Goal: Task Accomplishment & Management: Complete application form

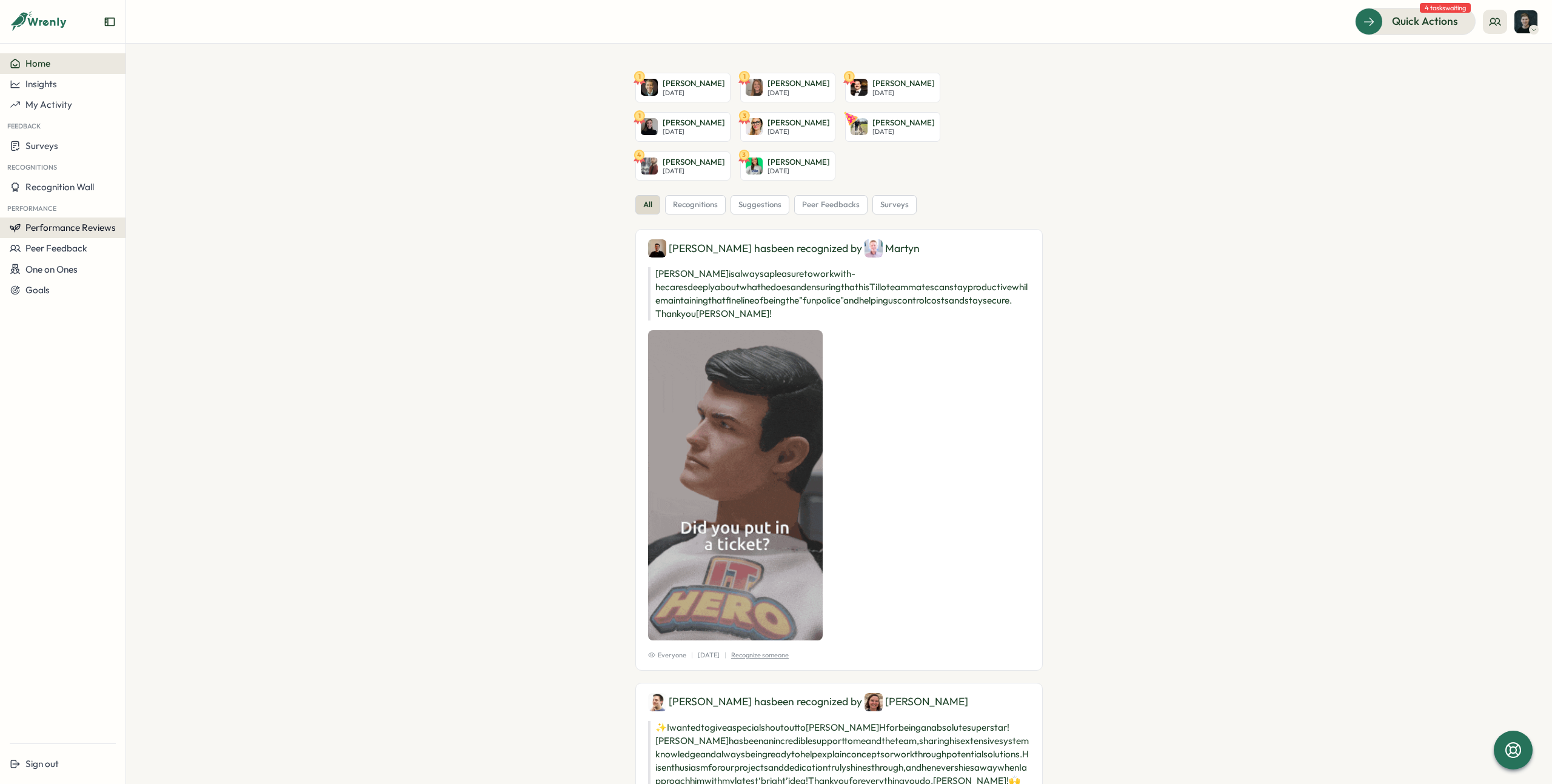
click at [73, 220] on button "Performance Reviews" at bounding box center [62, 228] width 125 height 20
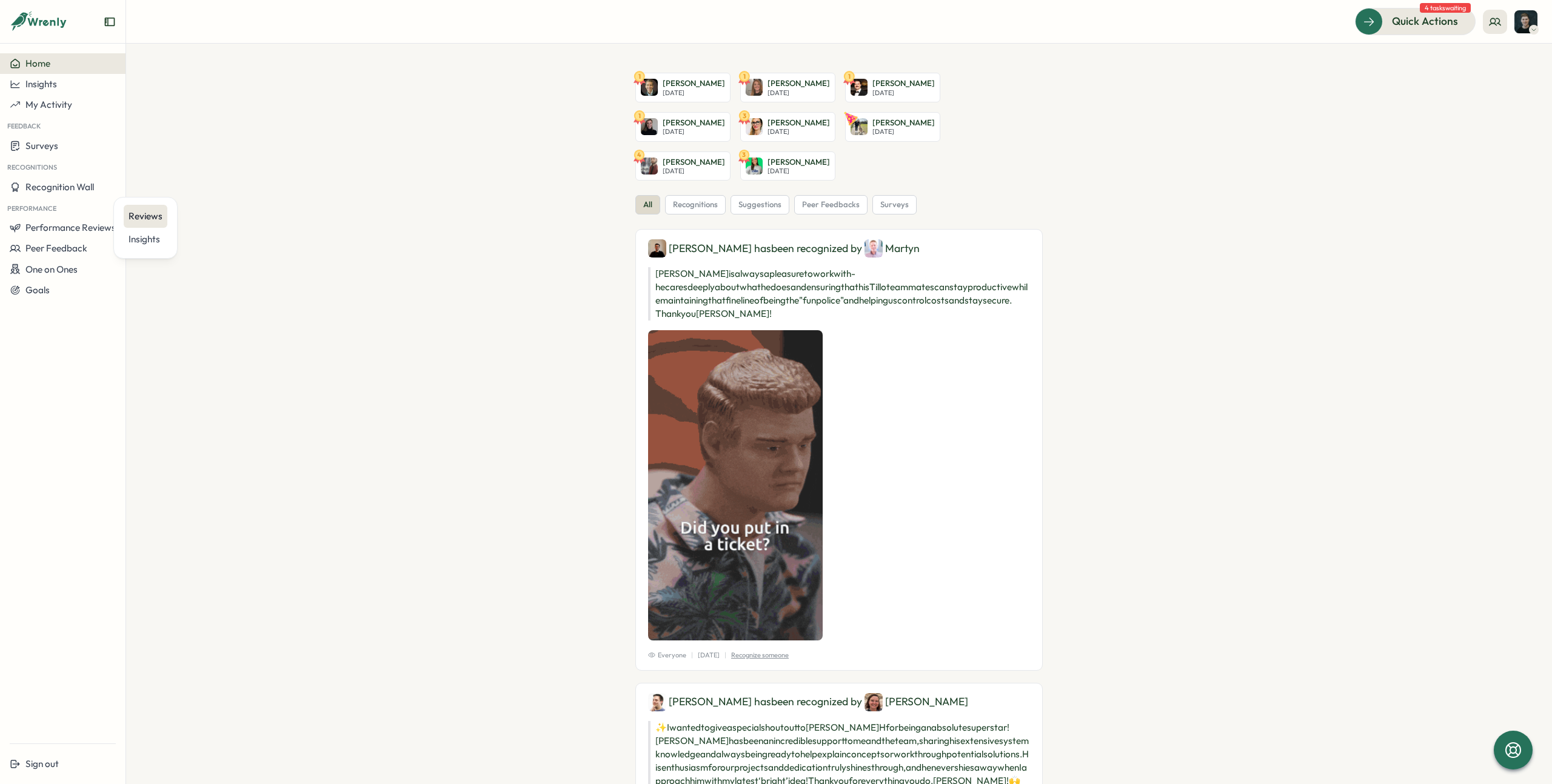
click at [151, 210] on div "Reviews" at bounding box center [146, 216] width 34 height 14
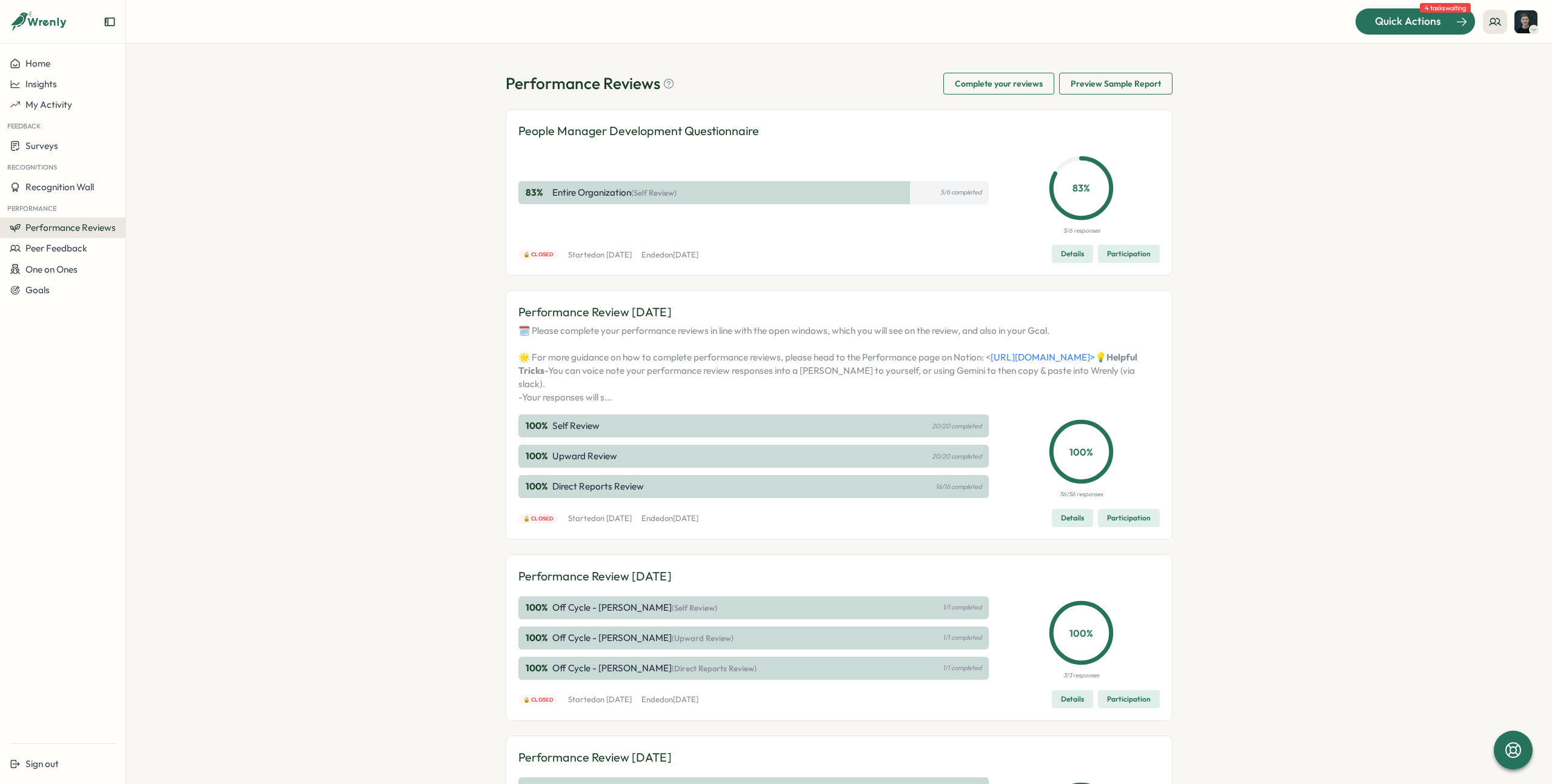
click at [1414, 16] on span "Quick Actions" at bounding box center [1408, 21] width 66 height 16
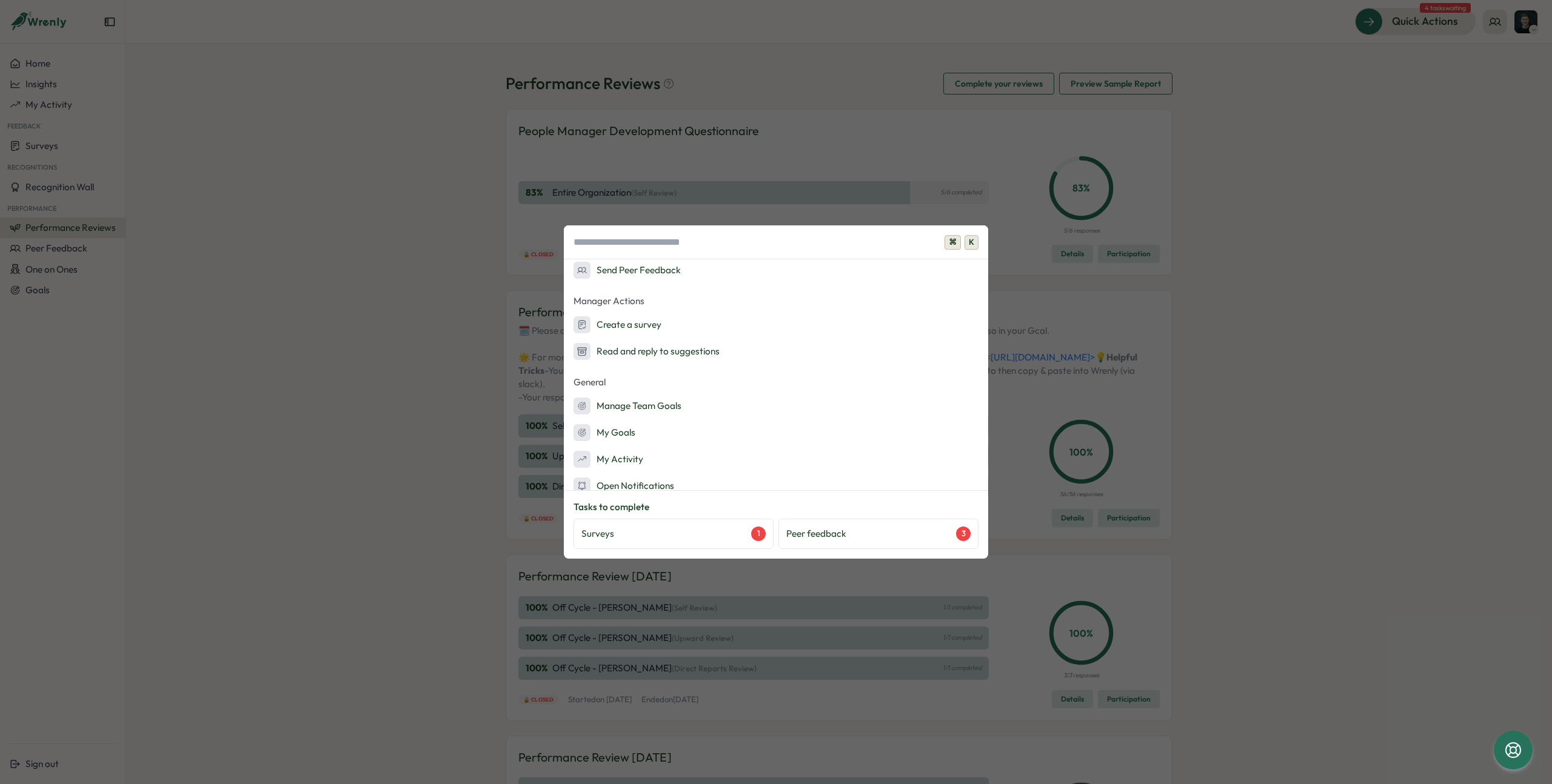
scroll to position [146, 0]
click at [843, 529] on p "Peer feedback" at bounding box center [816, 534] width 60 height 14
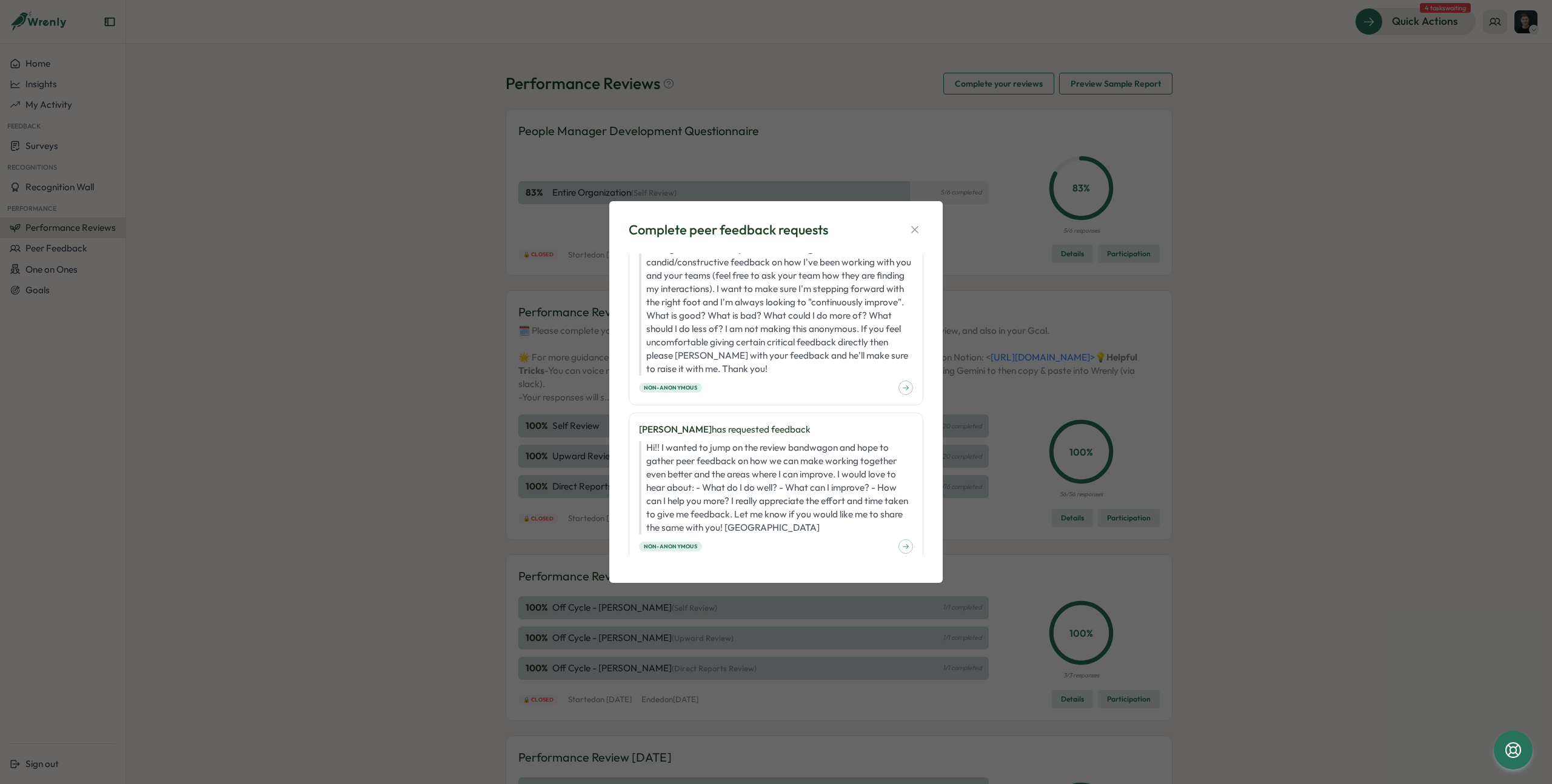
scroll to position [232, 0]
click at [966, 256] on div "Complete peer feedback requests [PERSON_NAME] has requested feedback Hello! See…" at bounding box center [776, 392] width 1552 height 784
click at [910, 229] on icon "button" at bounding box center [915, 230] width 12 height 12
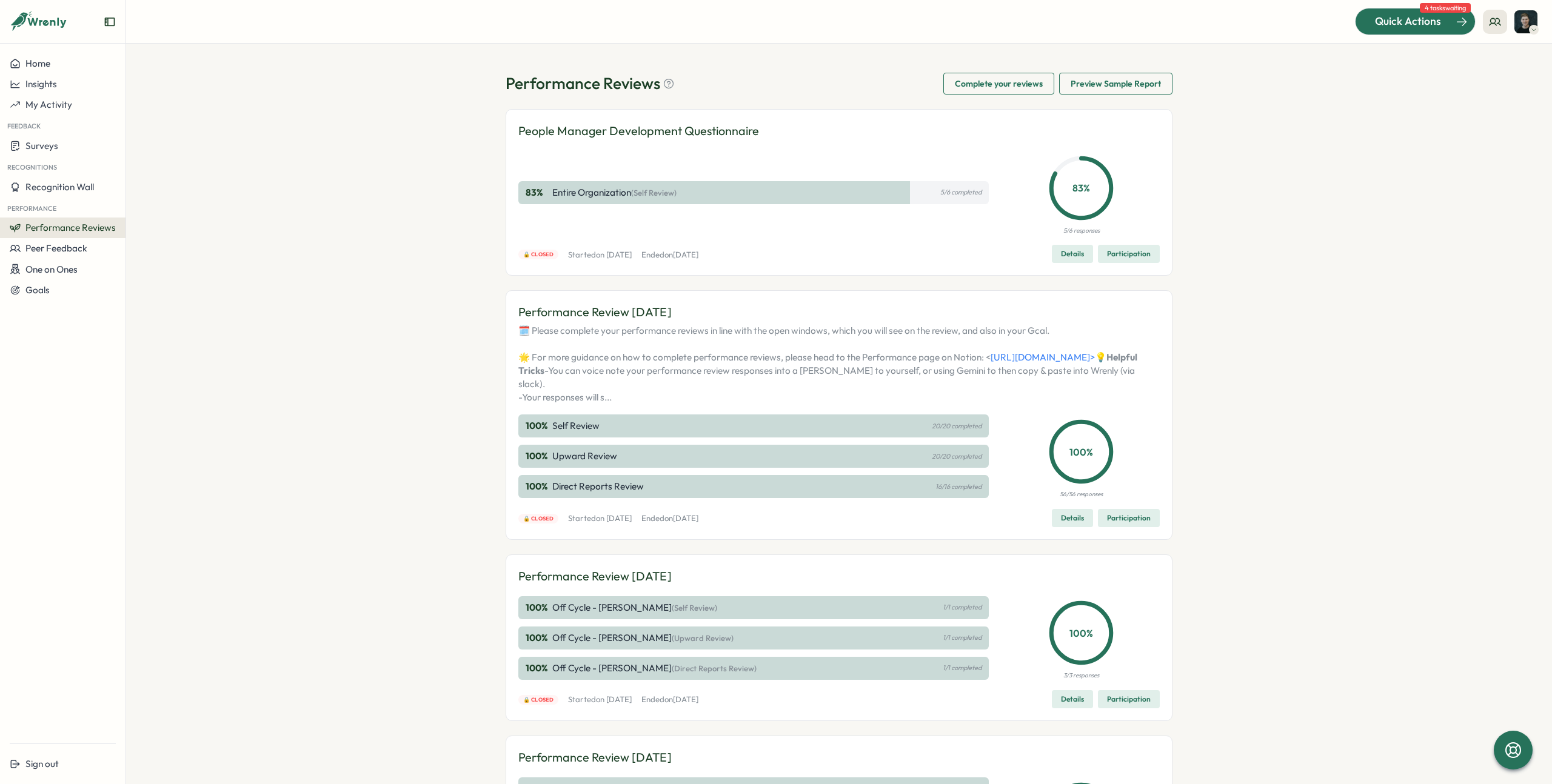
click at [1371, 20] on div "Quick Actions" at bounding box center [1408, 21] width 110 height 16
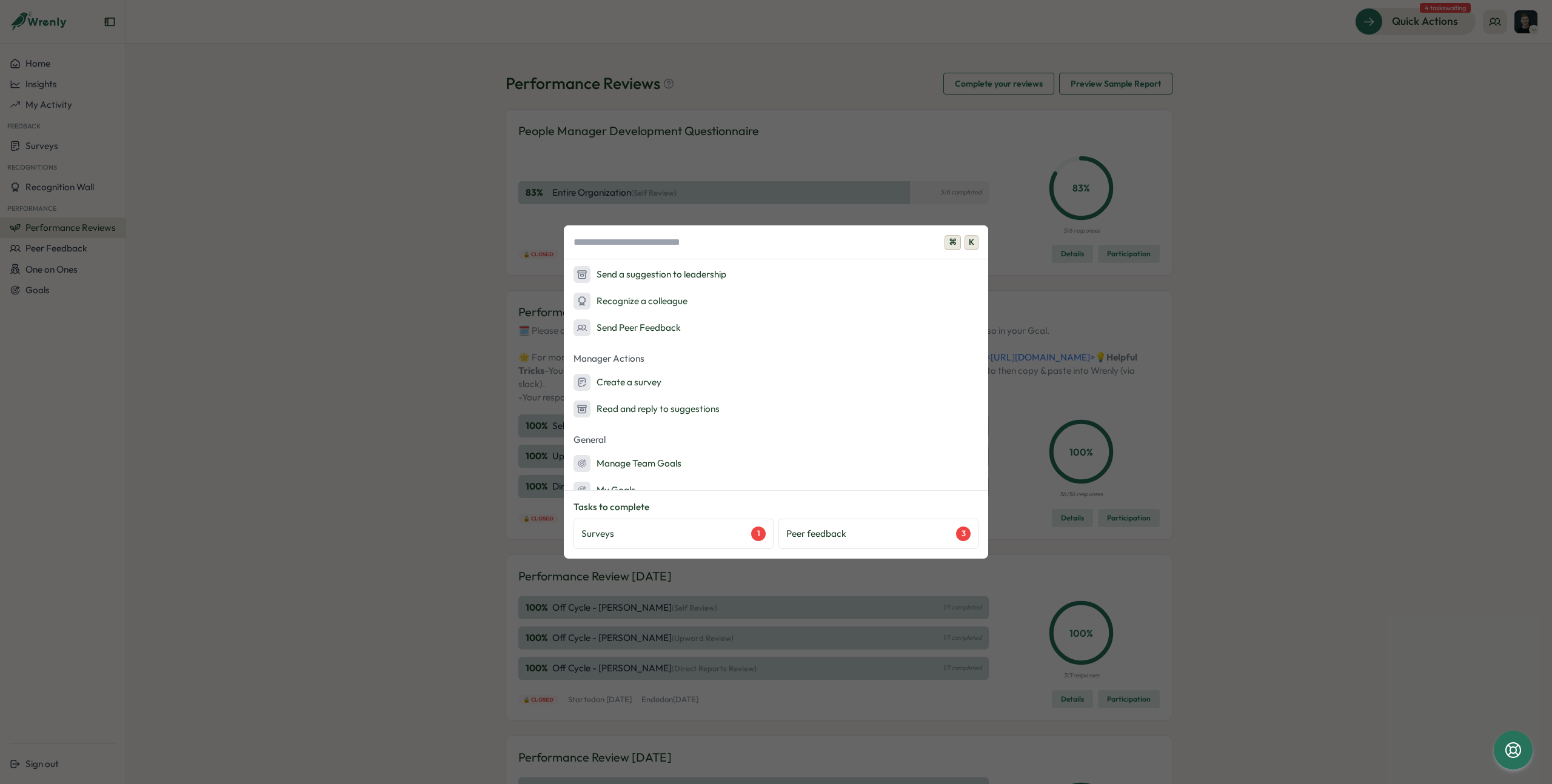
scroll to position [127, 0]
click at [697, 531] on div "Surveys 1" at bounding box center [673, 533] width 184 height 14
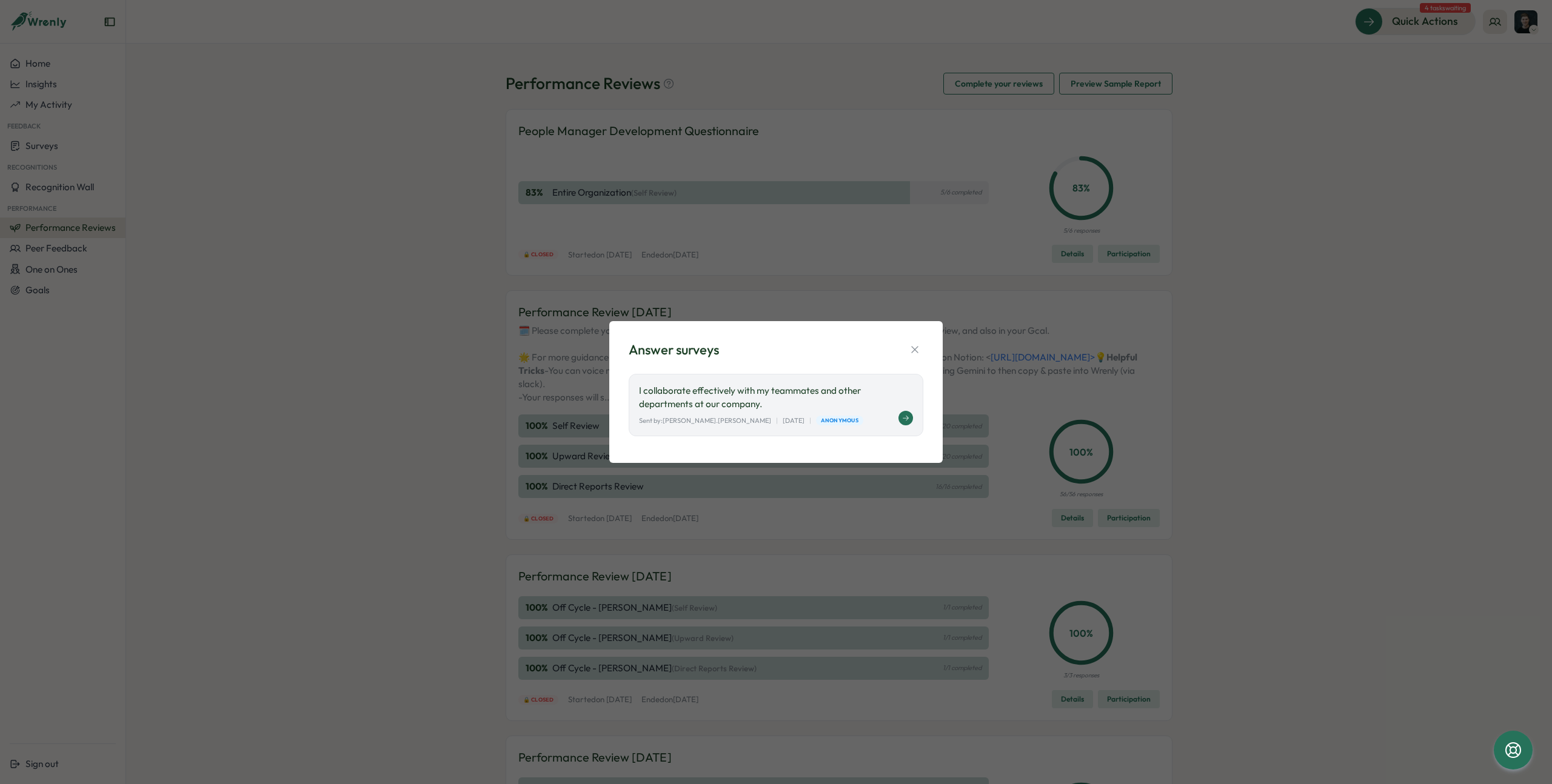
click at [909, 411] on button at bounding box center [905, 417] width 14 height 14
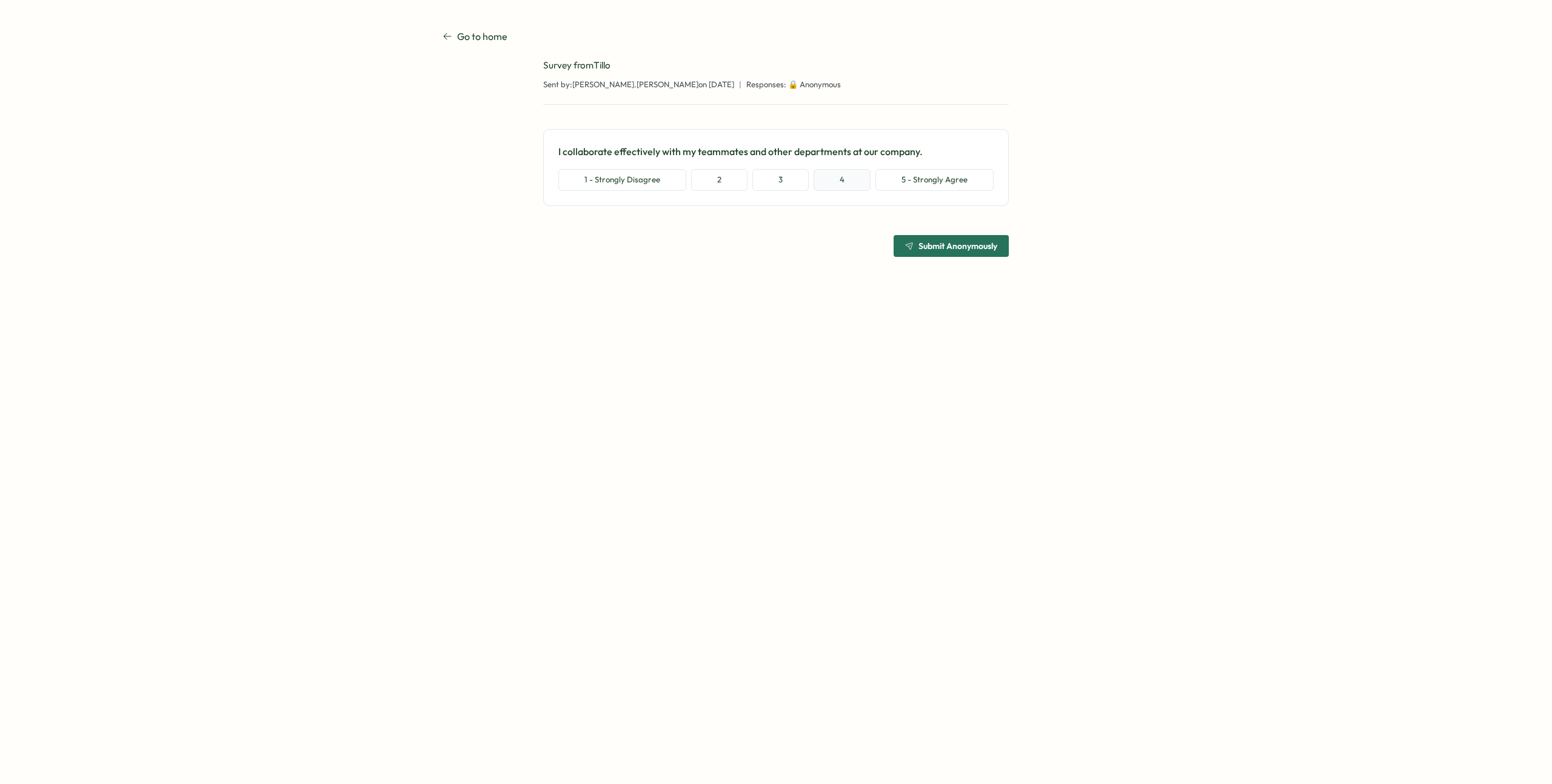
click at [842, 175] on button "4" at bounding box center [842, 180] width 57 height 22
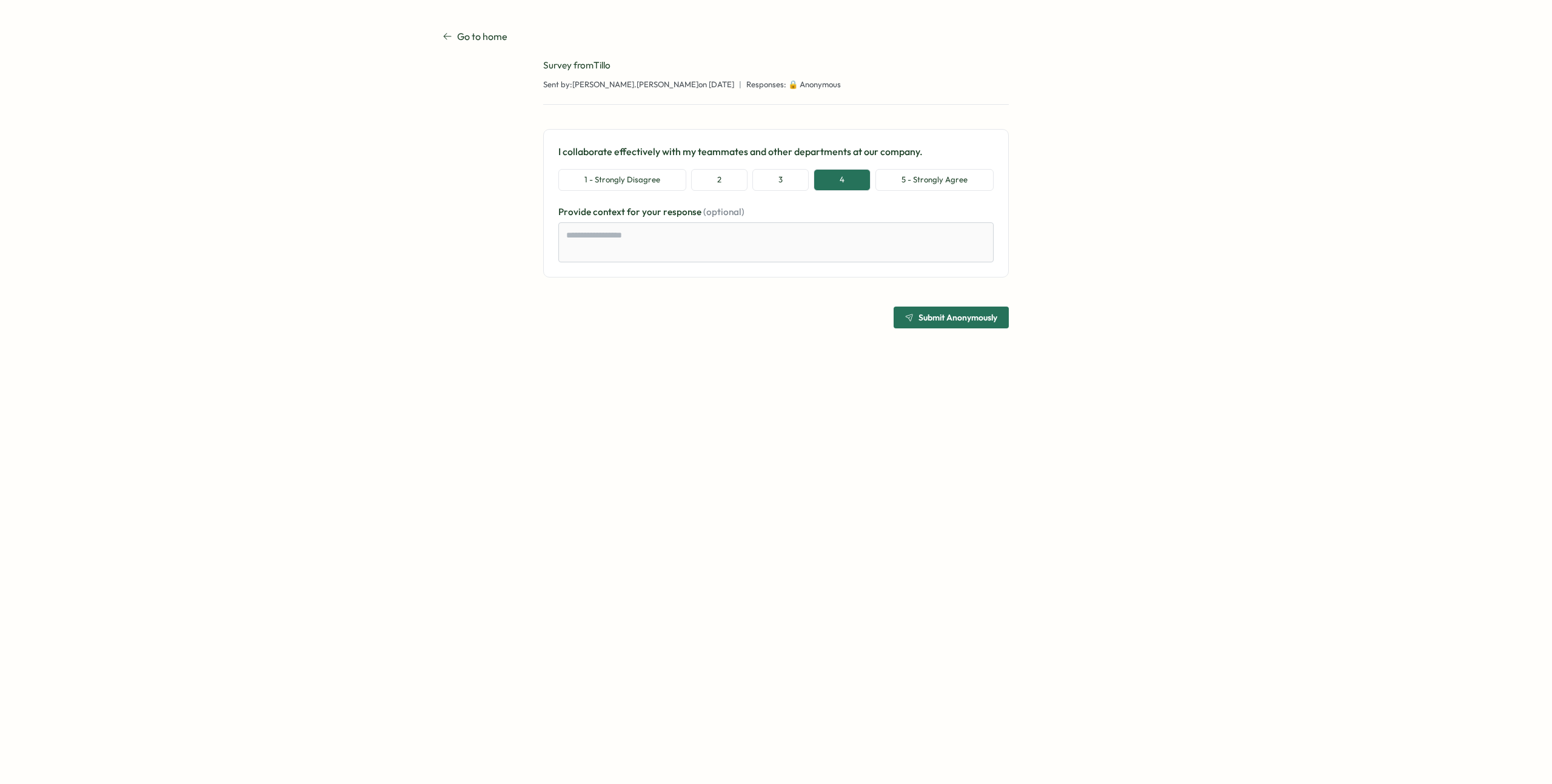
click at [913, 313] on div "Submit Anonymously" at bounding box center [951, 317] width 92 height 9
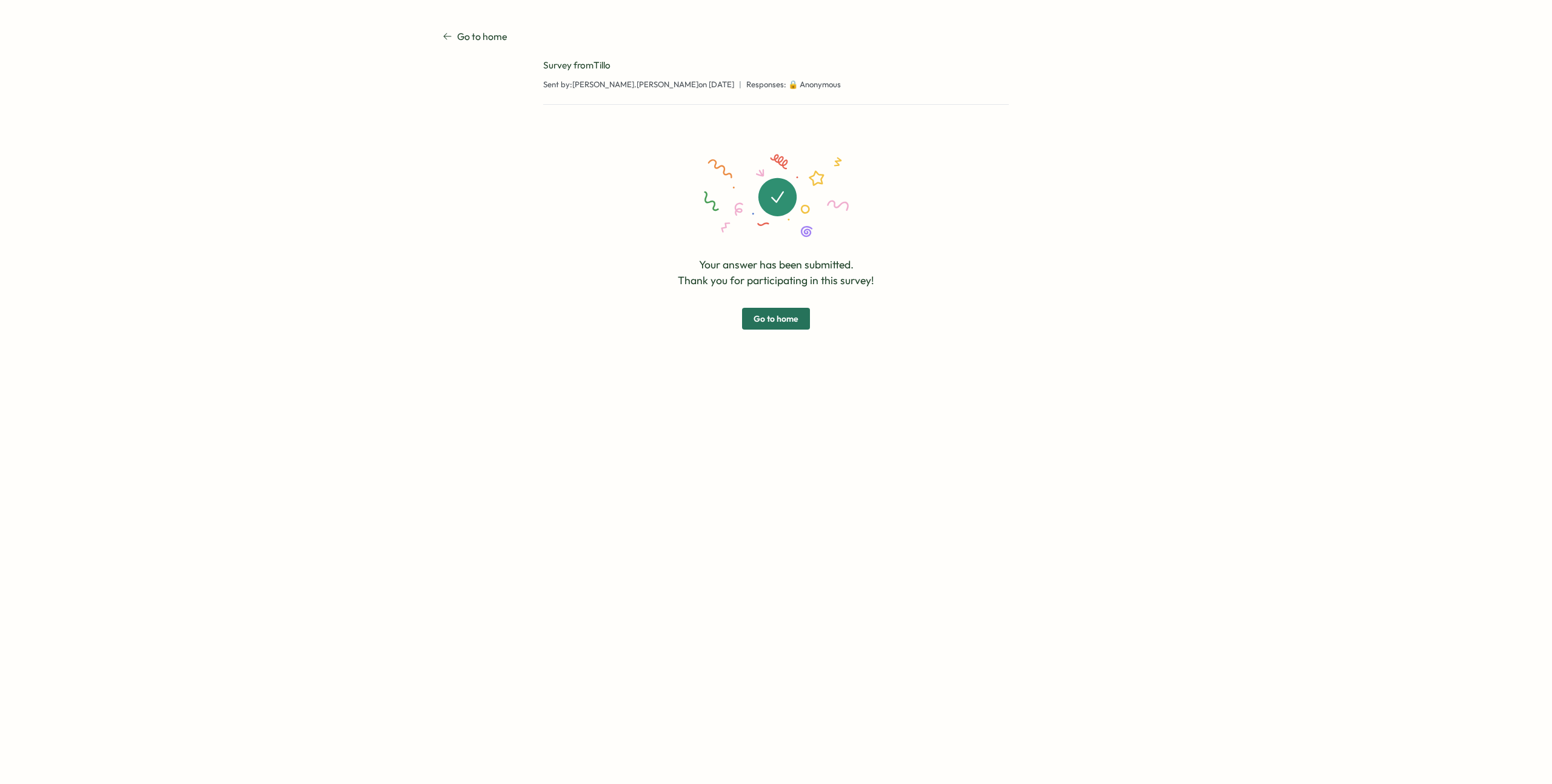
click at [778, 316] on span "Go to home" at bounding box center [776, 318] width 45 height 20
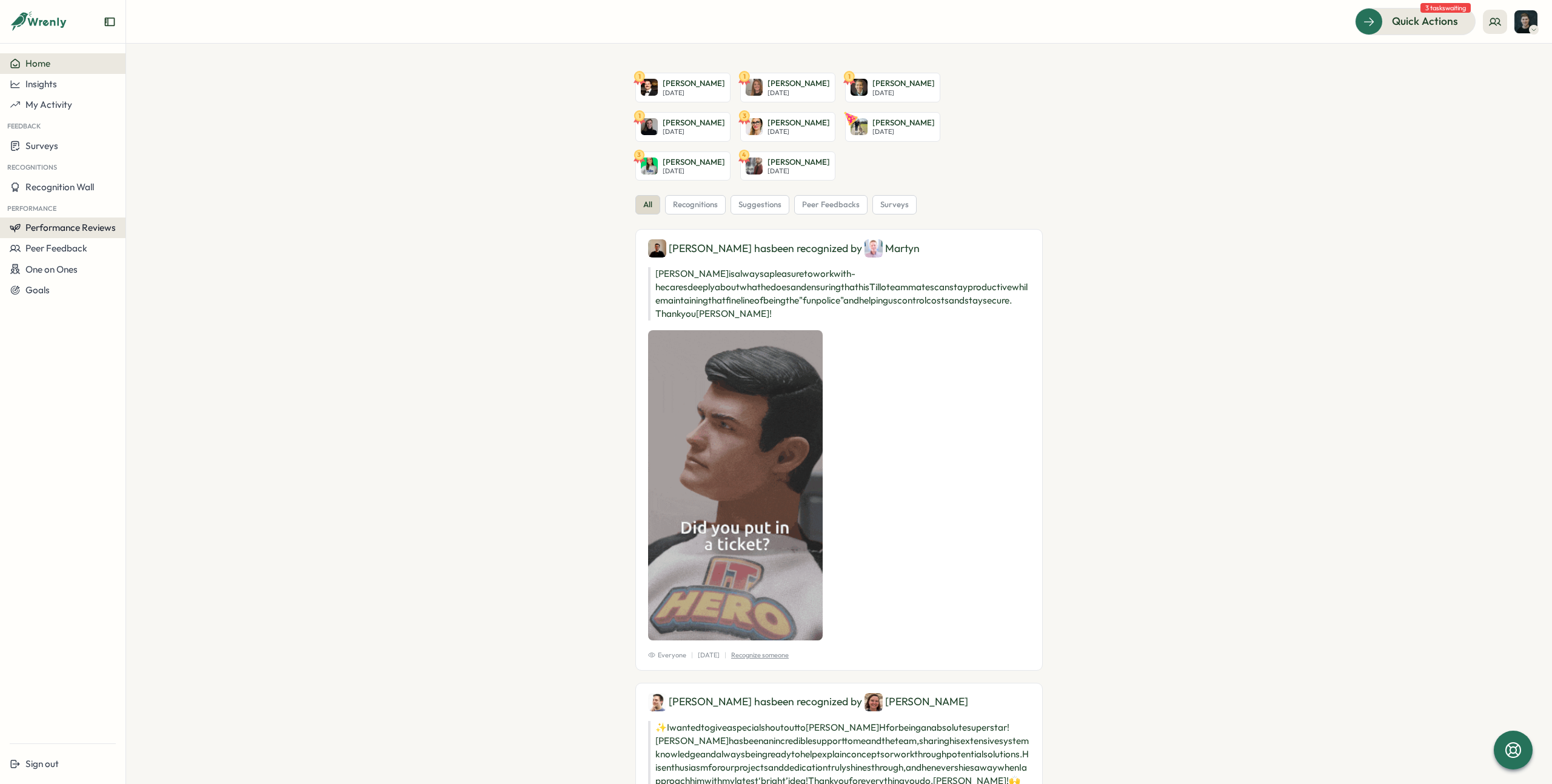
click at [76, 232] on span "Performance Reviews" at bounding box center [71, 227] width 90 height 12
click at [135, 218] on div "Reviews" at bounding box center [146, 216] width 34 height 14
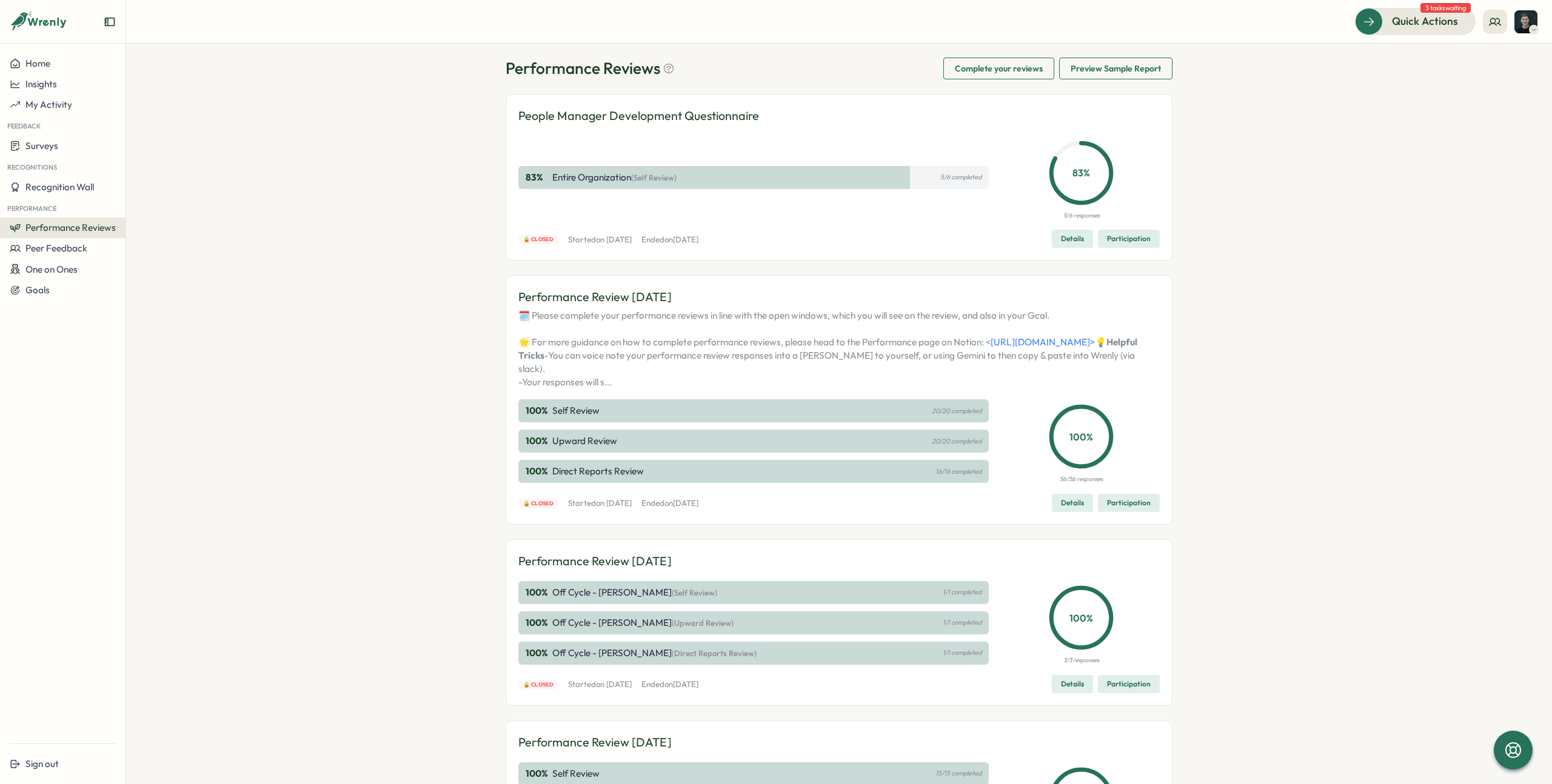
scroll to position [18, 0]
click at [792, 480] on div "100 % Direct Reports Review 16/16 completed" at bounding box center [754, 469] width 471 height 23
click at [1062, 509] on span "Details" at bounding box center [1073, 500] width 23 height 17
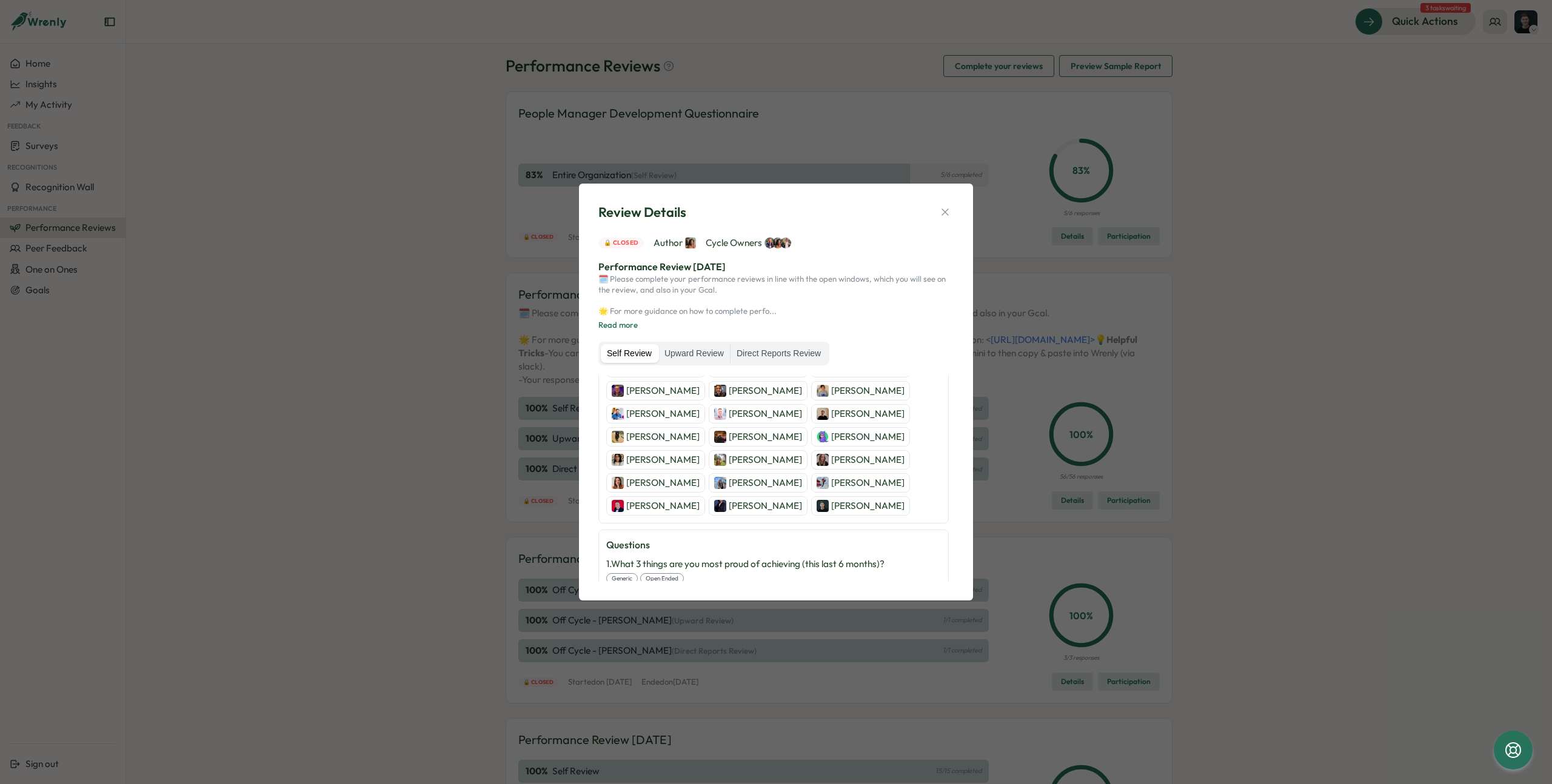
scroll to position [157, 0]
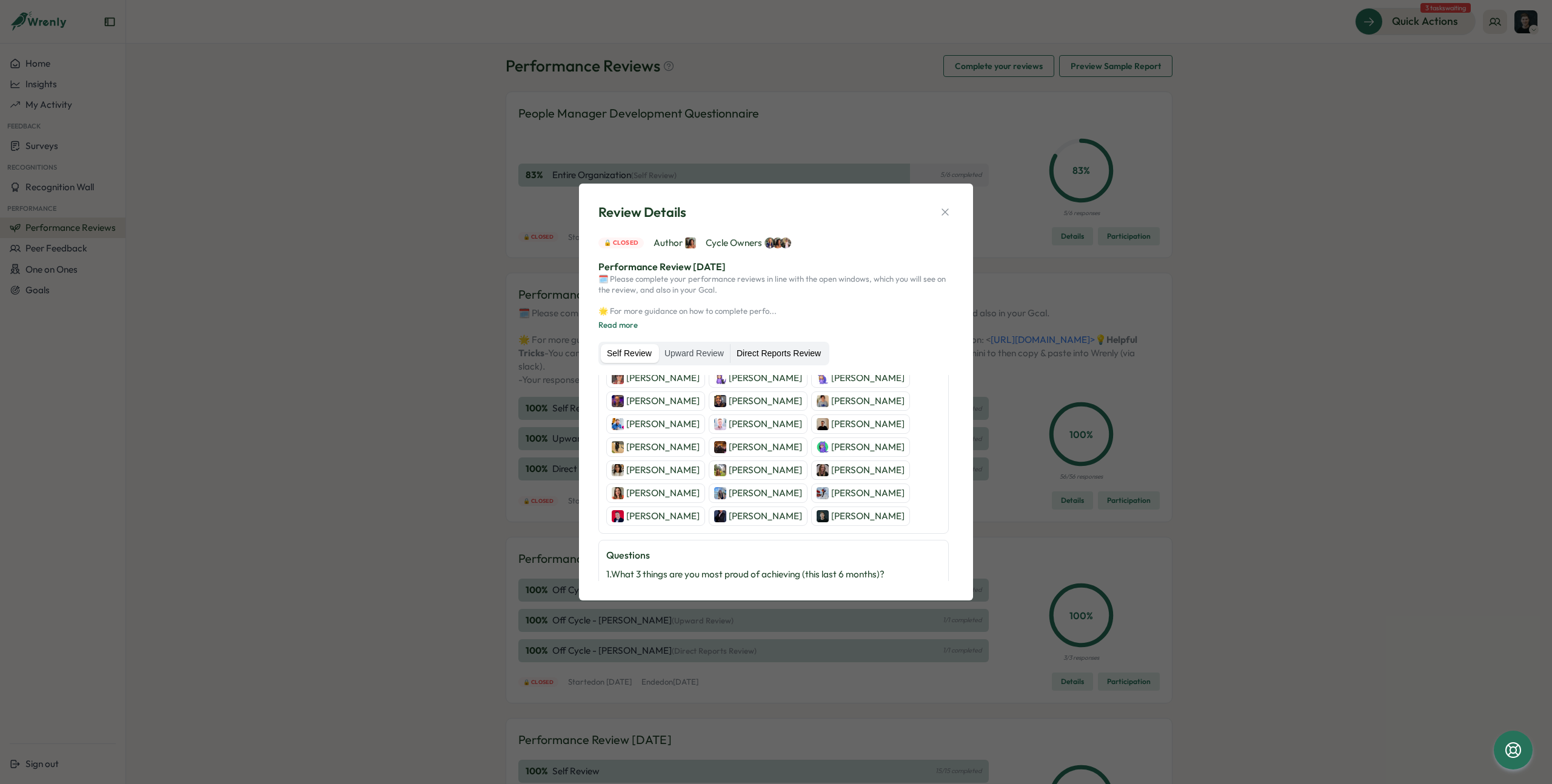
click at [776, 358] on label "Direct Reports Review" at bounding box center [778, 354] width 96 height 20
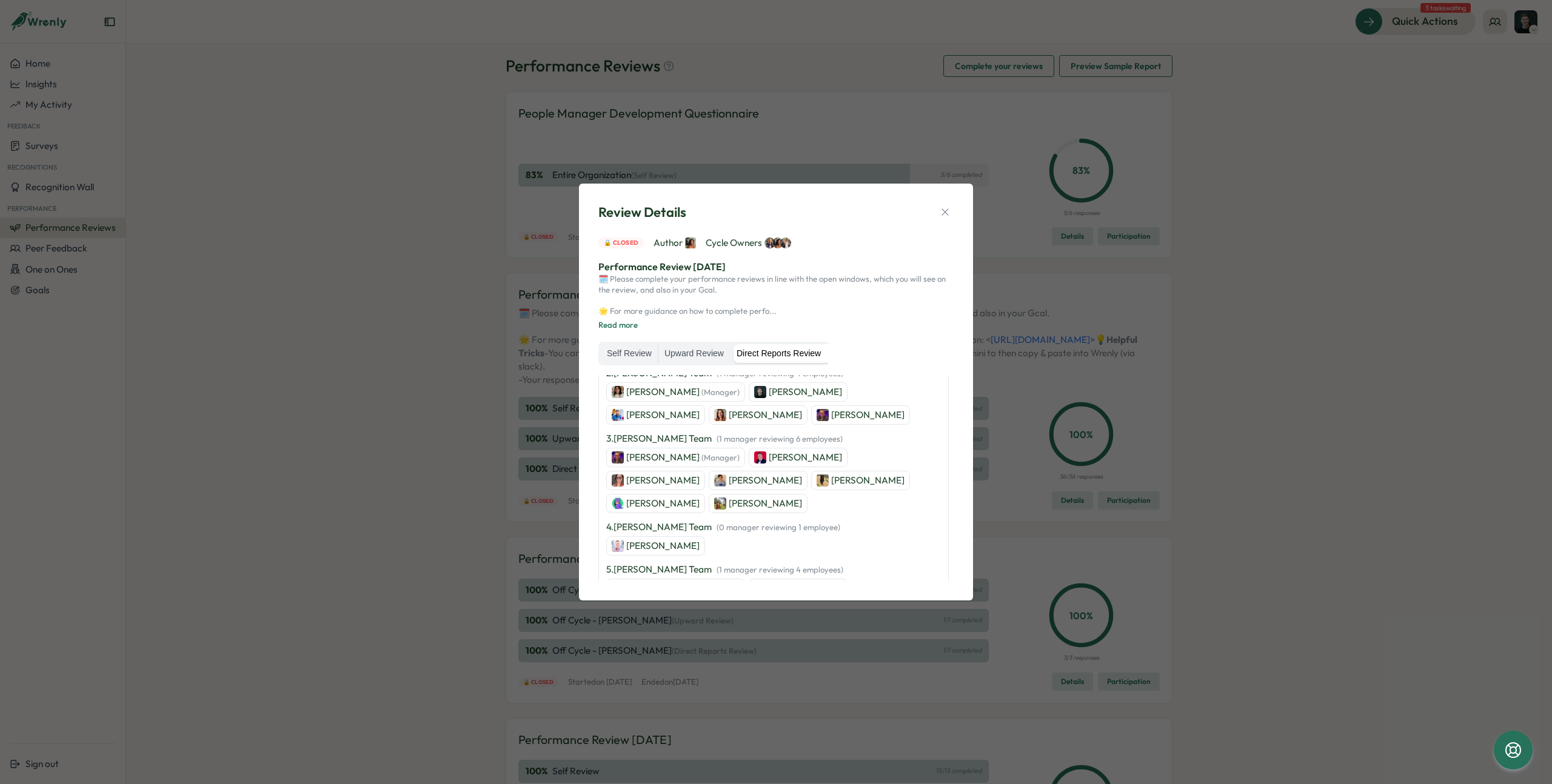
scroll to position [211, 0]
click at [772, 458] on p "Steven" at bounding box center [805, 456] width 73 height 14
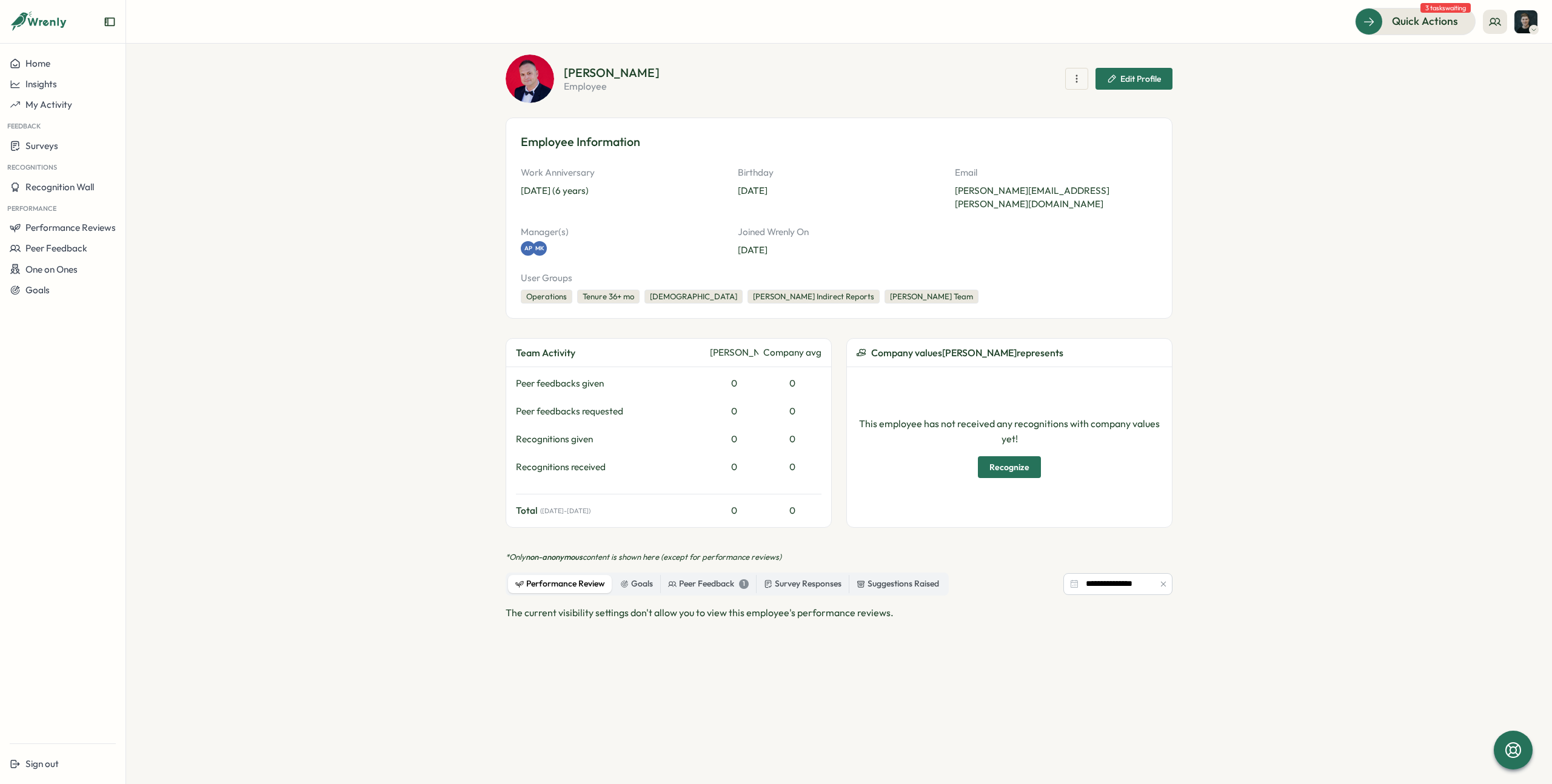
scroll to position [71, 0]
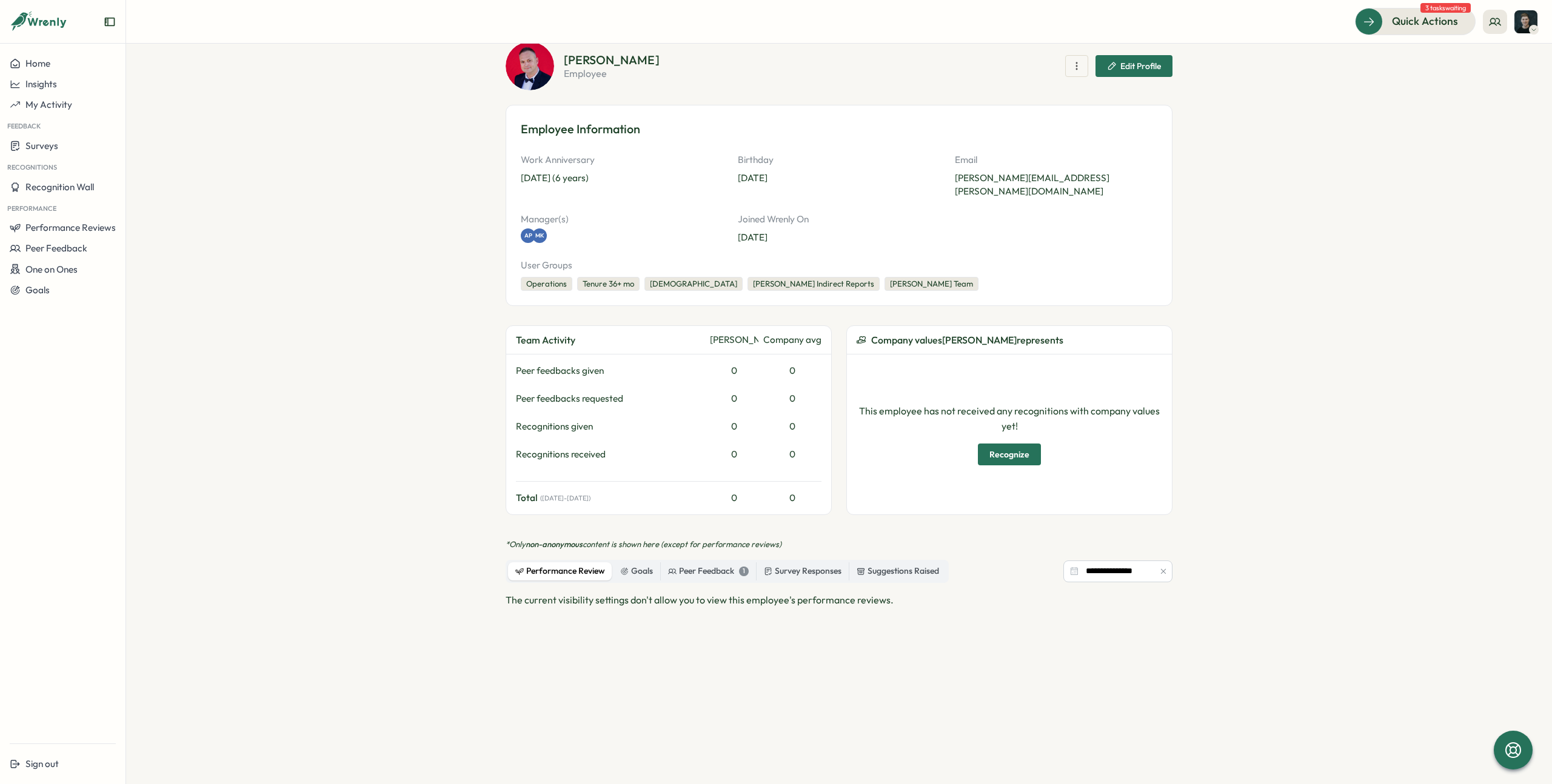
click at [791, 600] on div "The current visibility settings don't allow you to view this employee's perform…" at bounding box center [839, 728] width 667 height 272
